Goal: Answer question/provide support

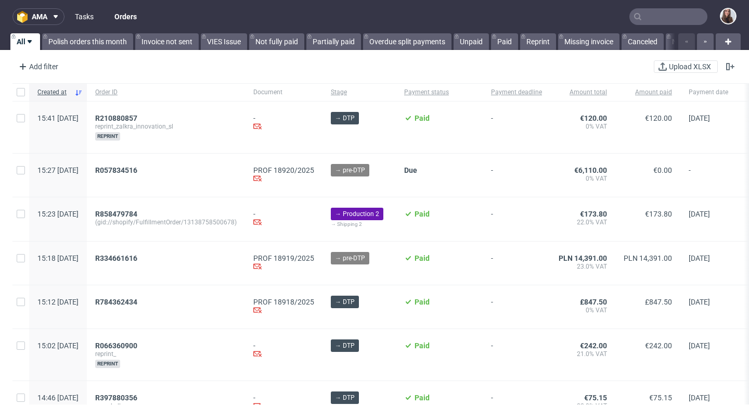
click at [88, 19] on link "Tasks" at bounding box center [84, 16] width 31 height 17
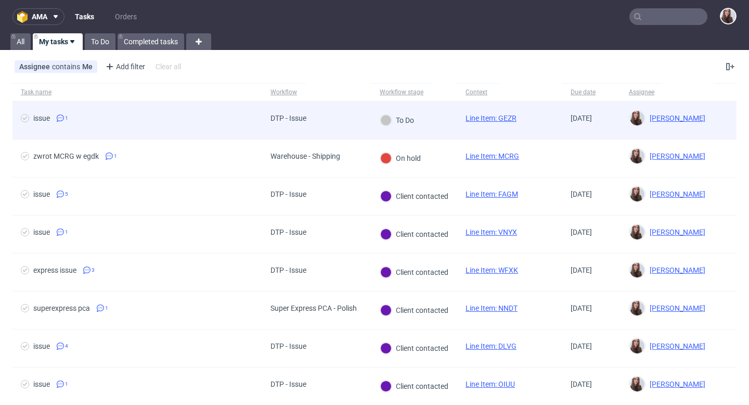
click at [196, 120] on span "issue 1" at bounding box center [137, 120] width 233 height 12
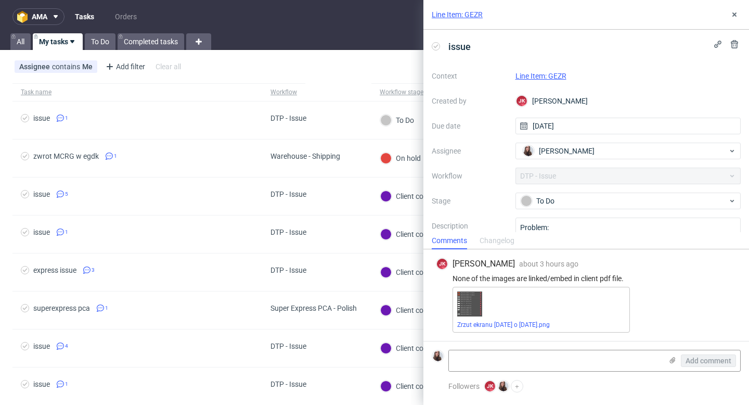
click at [557, 76] on link "Line Item: GEZR" at bounding box center [541, 76] width 51 height 8
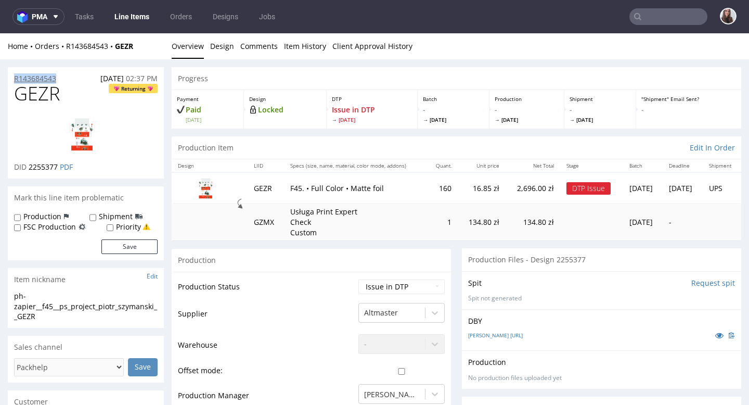
drag, startPoint x: 68, startPoint y: 80, endPoint x: 14, endPoint y: 74, distance: 54.4
click at [14, 74] on div "R143684543 [DATE] 02:37 PM" at bounding box center [86, 75] width 156 height 17
copy p "R143684543"
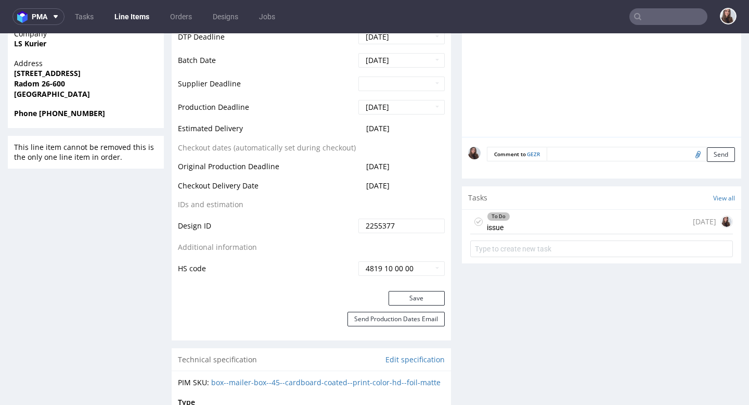
scroll to position [501, 0]
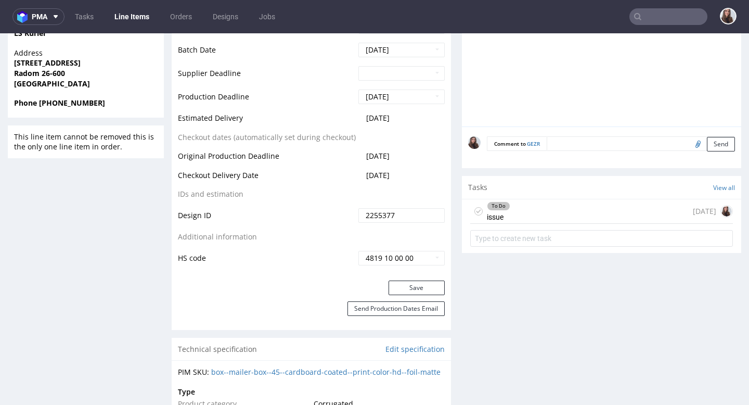
click at [531, 220] on div "To Do issue today" at bounding box center [601, 211] width 263 height 24
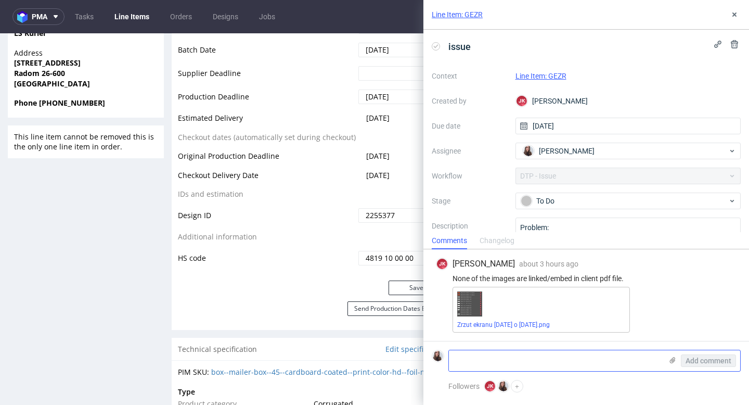
click at [506, 353] on textarea at bounding box center [555, 360] width 213 height 21
paste textarea "https://app-eu1.hubspot.com/contacts/25600958/record/0-5/221503173865/"
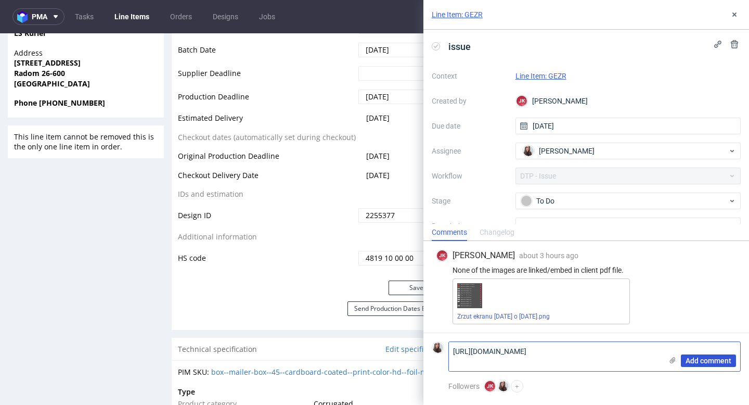
type textarea "https://app-eu1.hubspot.com/contacts/25600958/record/0-5/221503173865/"
click at [700, 361] on span "Add comment" at bounding box center [709, 360] width 46 height 7
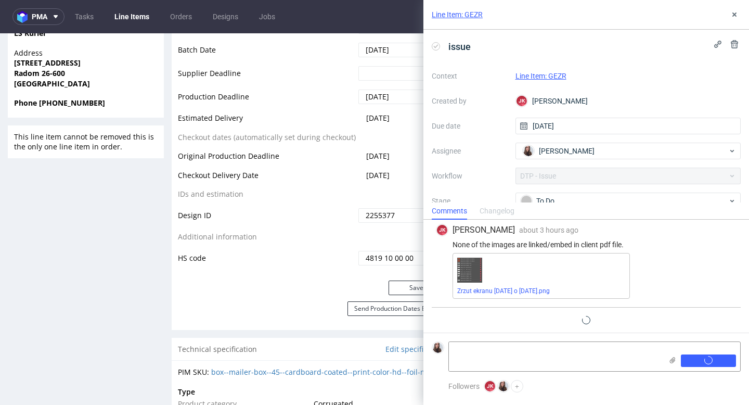
scroll to position [17, 0]
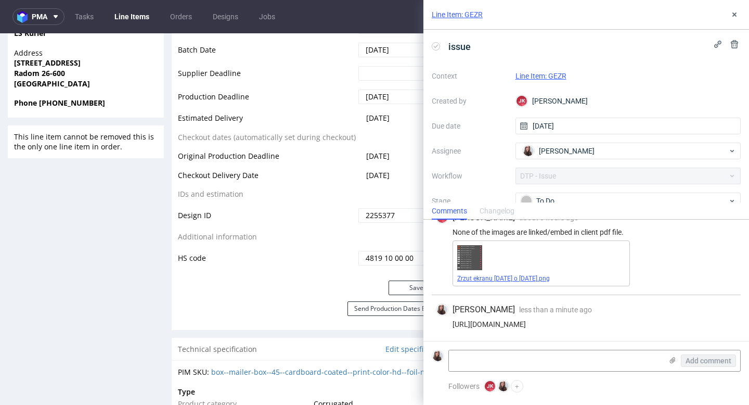
click at [505, 278] on link "Zrzut ekranu [DATE] o [DATE].png" at bounding box center [503, 278] width 93 height 7
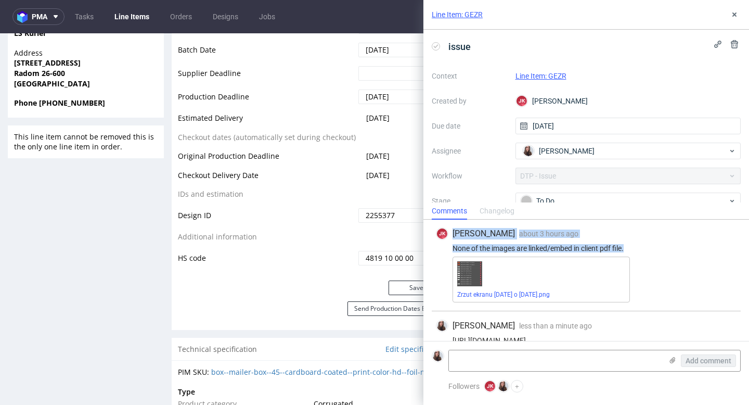
scroll to position [0, 0]
drag, startPoint x: 628, startPoint y: 230, endPoint x: 448, endPoint y: 246, distance: 180.8
click at [448, 246] on div "None of the images are linked/embed in client pdf file." at bounding box center [586, 249] width 301 height 8
copy div "None of the images are linked/embed in client pdf file."
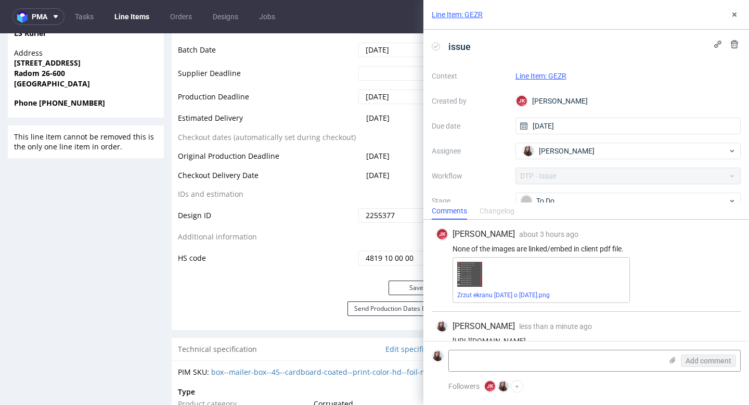
click at [584, 203] on div "Comments Changelog" at bounding box center [587, 210] width 326 height 17
click at [578, 198] on div "To Do" at bounding box center [624, 200] width 207 height 11
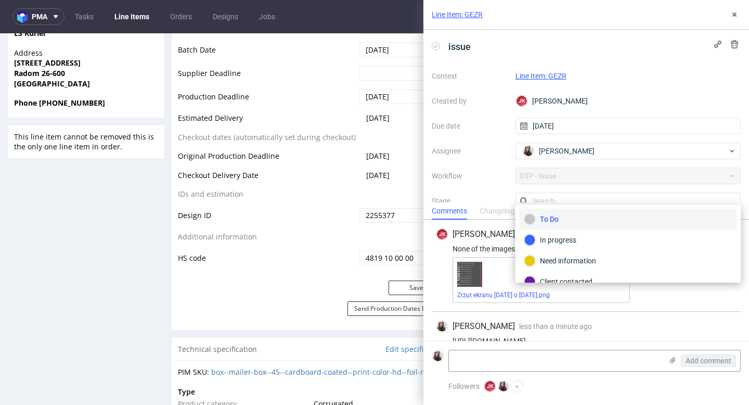
scroll to position [7, 0]
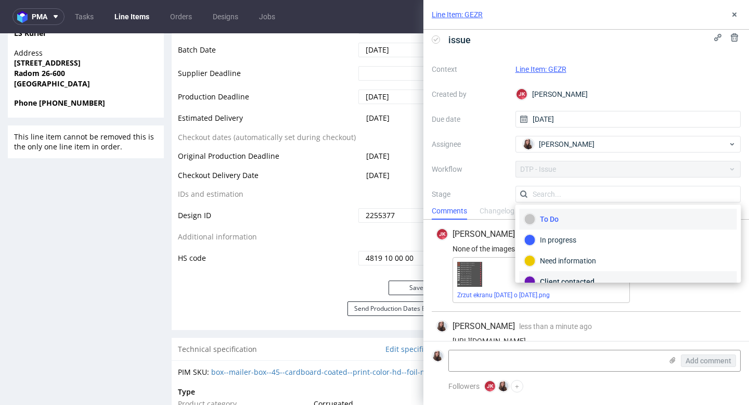
click at [548, 277] on div "Client contacted" at bounding box center [629, 281] width 208 height 11
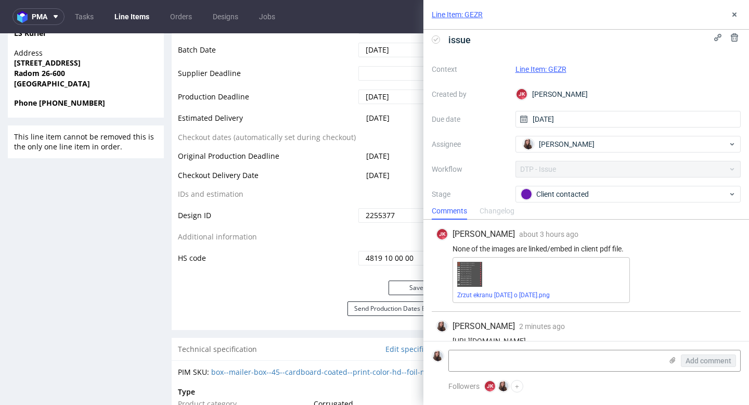
scroll to position [17, 0]
